Goal: Obtain resource: Download file/media

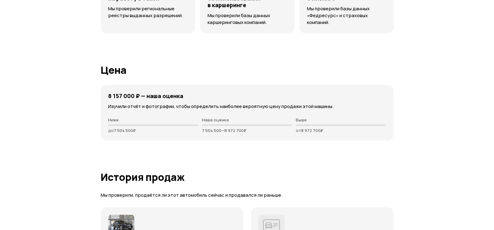
scroll to position [1557, 0]
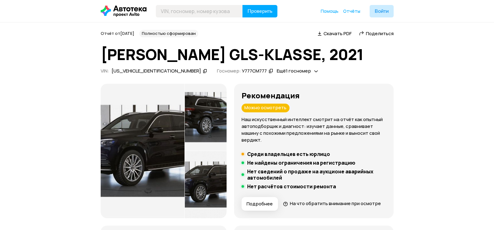
scroll to position [1557, 0]
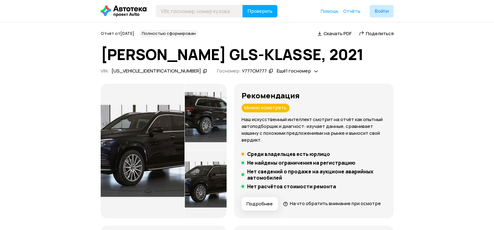
scroll to position [31, 0]
